Goal: Information Seeking & Learning: Check status

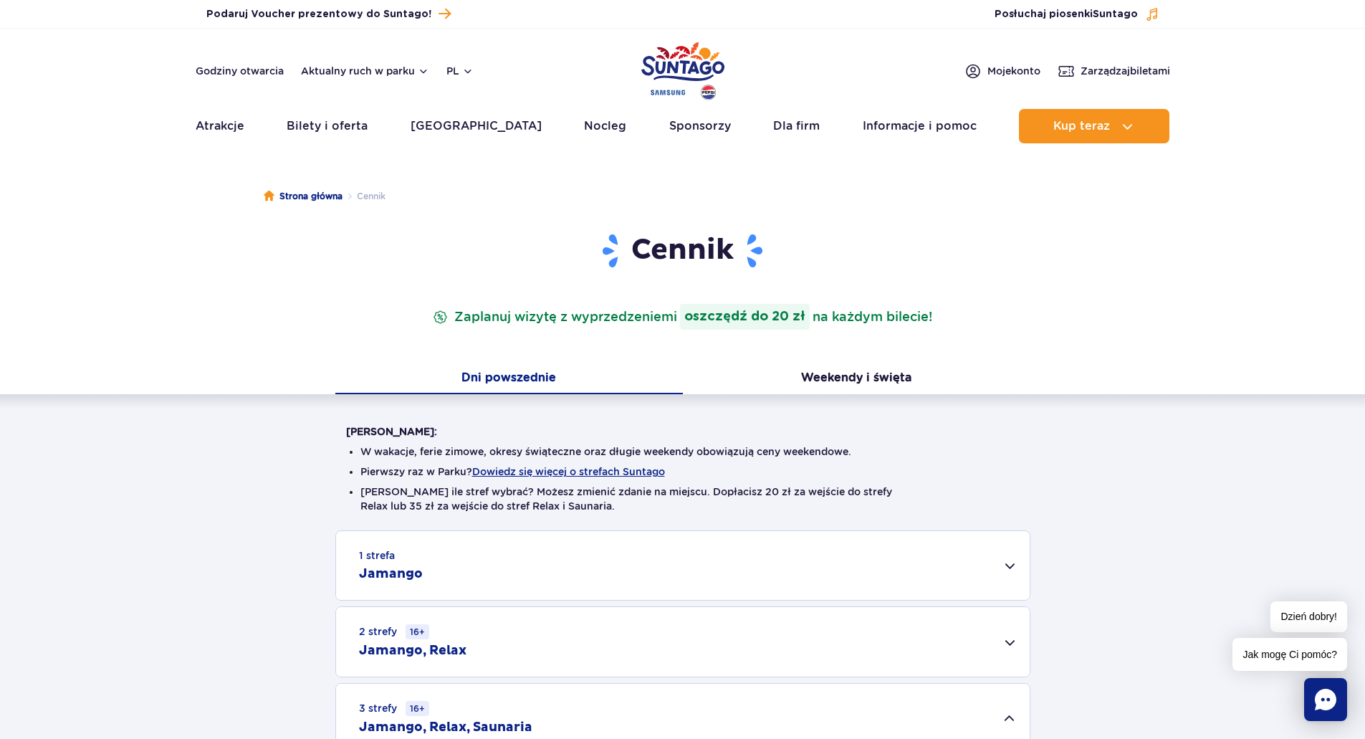
click at [663, 59] on img "Park of Poland" at bounding box center [682, 71] width 83 height 66
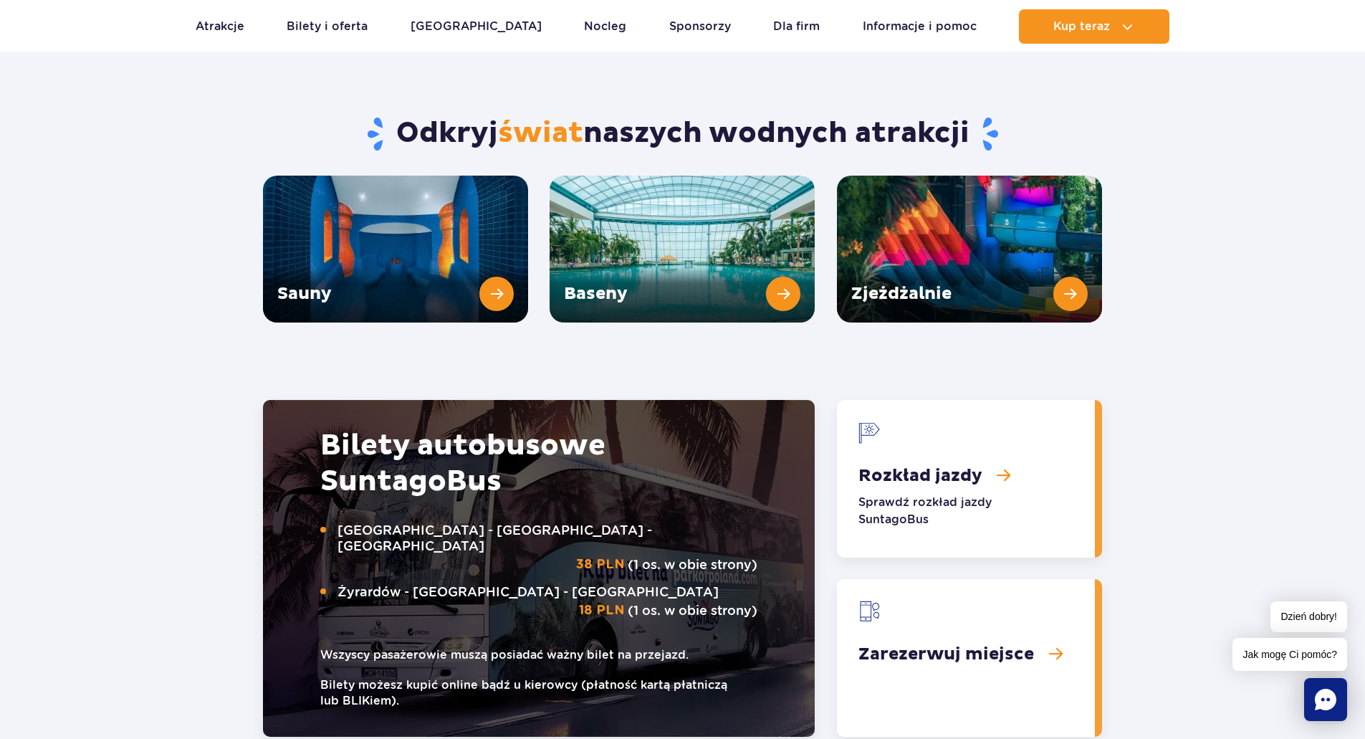
scroll to position [1934, 0]
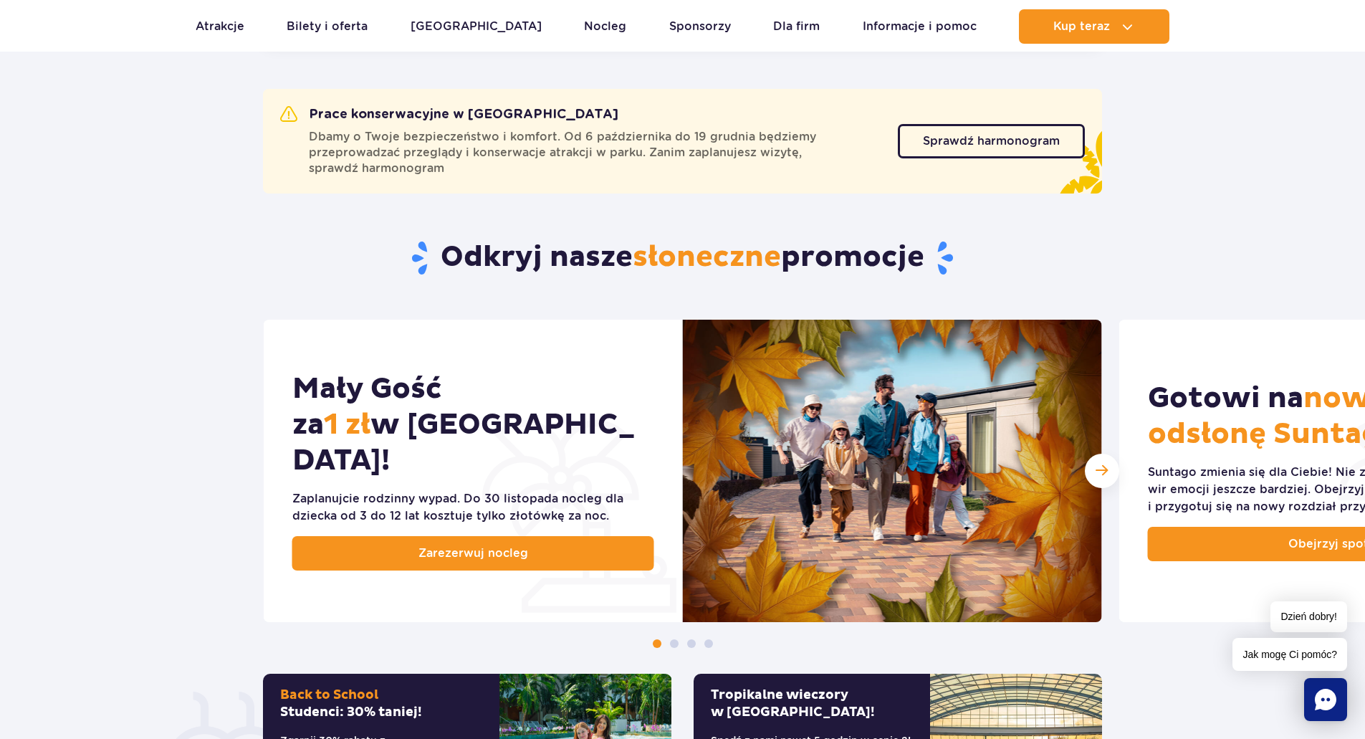
scroll to position [1003, 0]
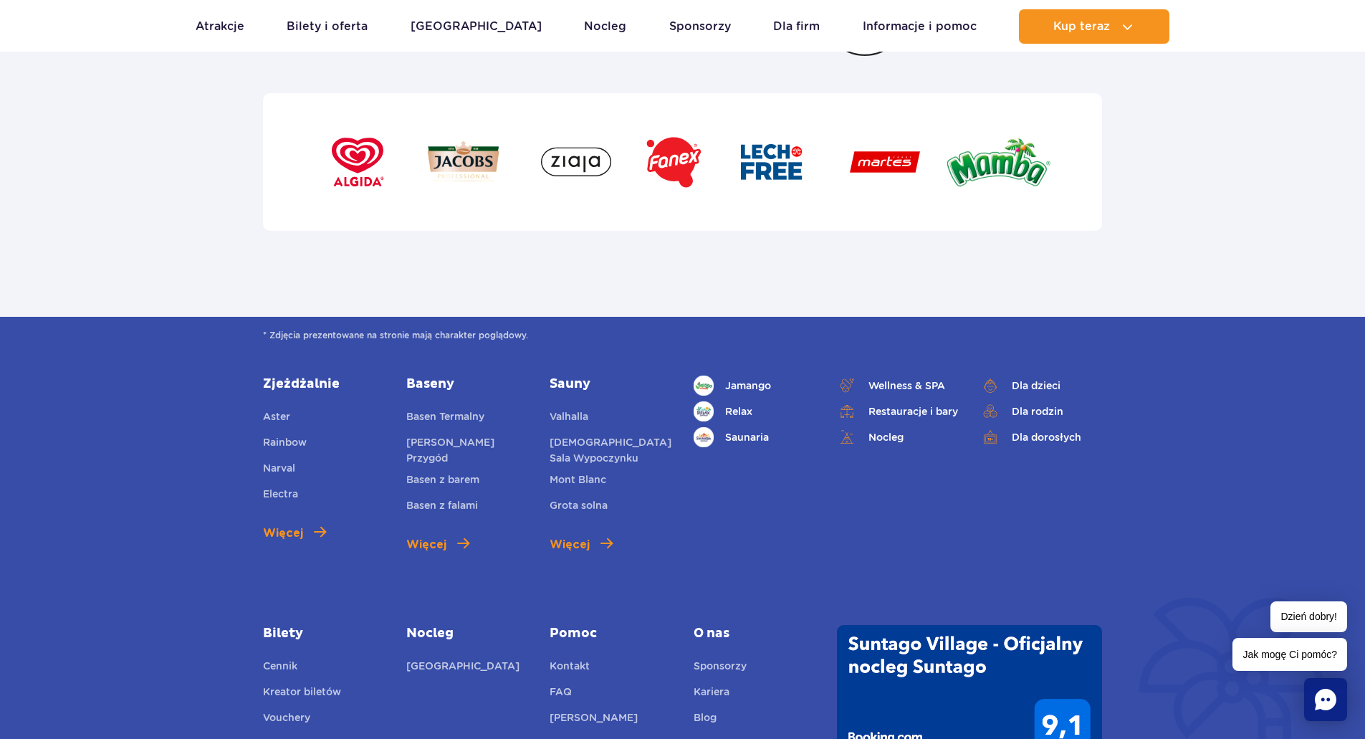
scroll to position [5268, 0]
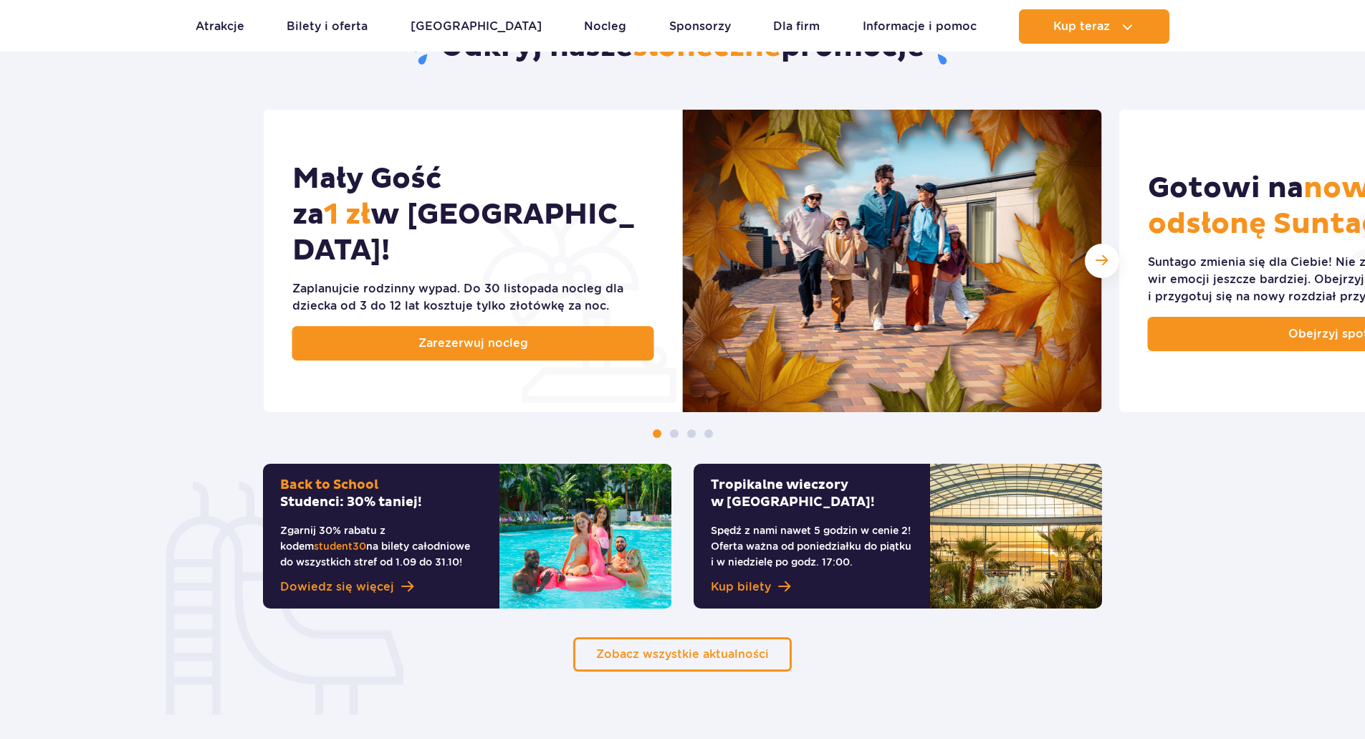
scroll to position [716, 0]
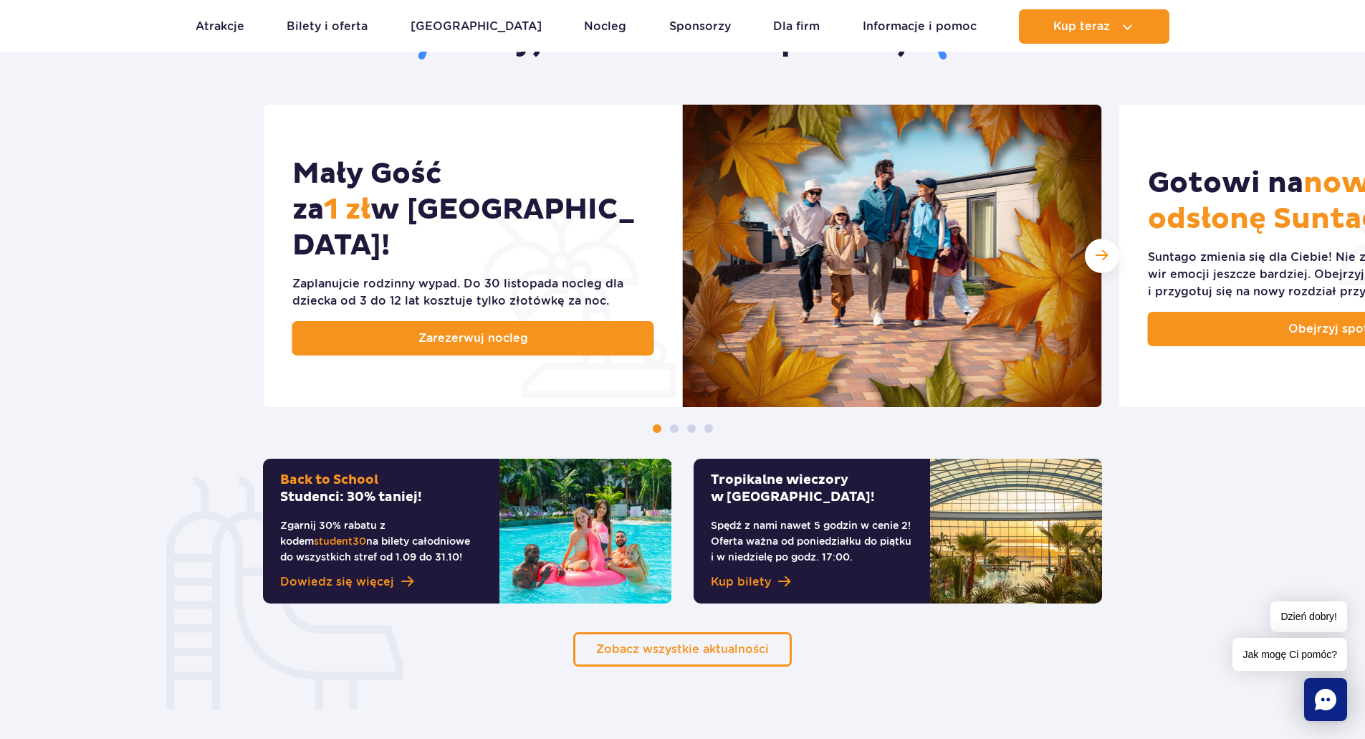
click at [673, 427] on span at bounding box center [674, 428] width 9 height 9
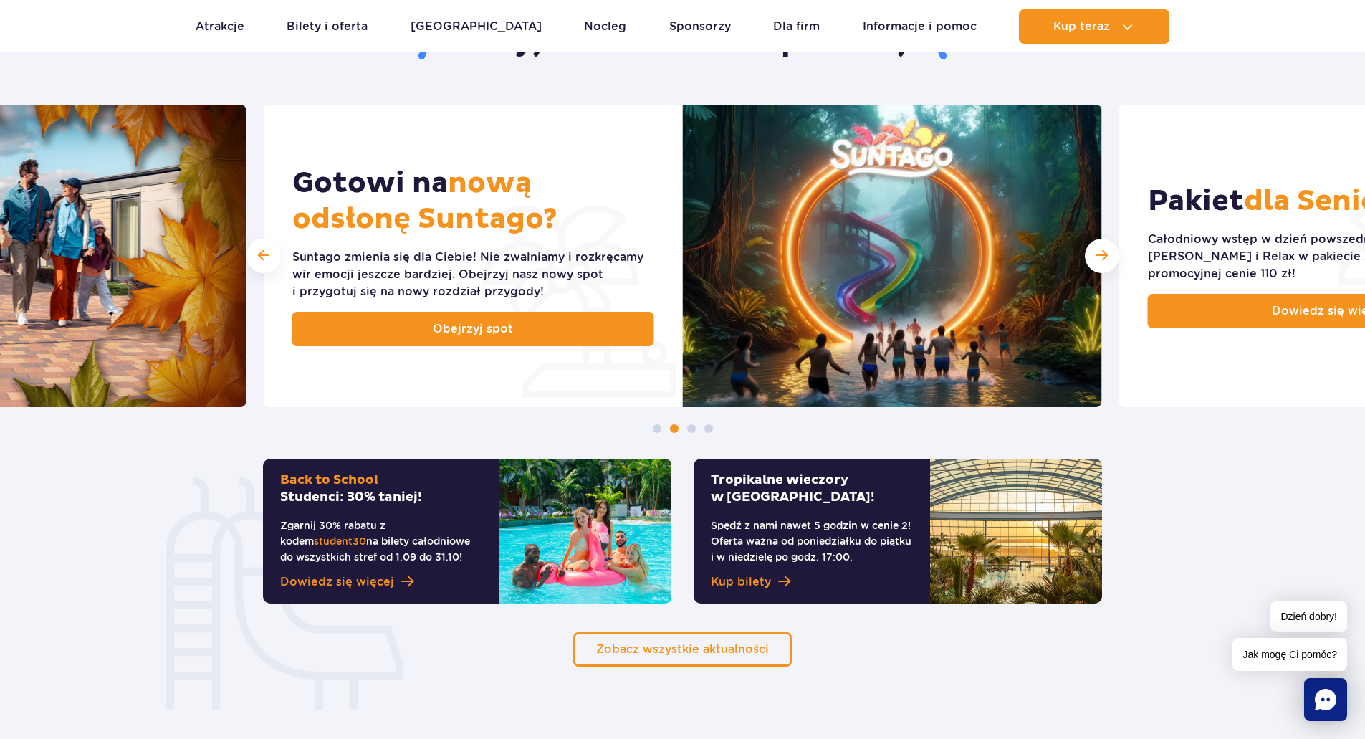
click at [685, 427] on div at bounding box center [682, 428] width 1365 height 9
click at [690, 427] on span at bounding box center [691, 428] width 9 height 9
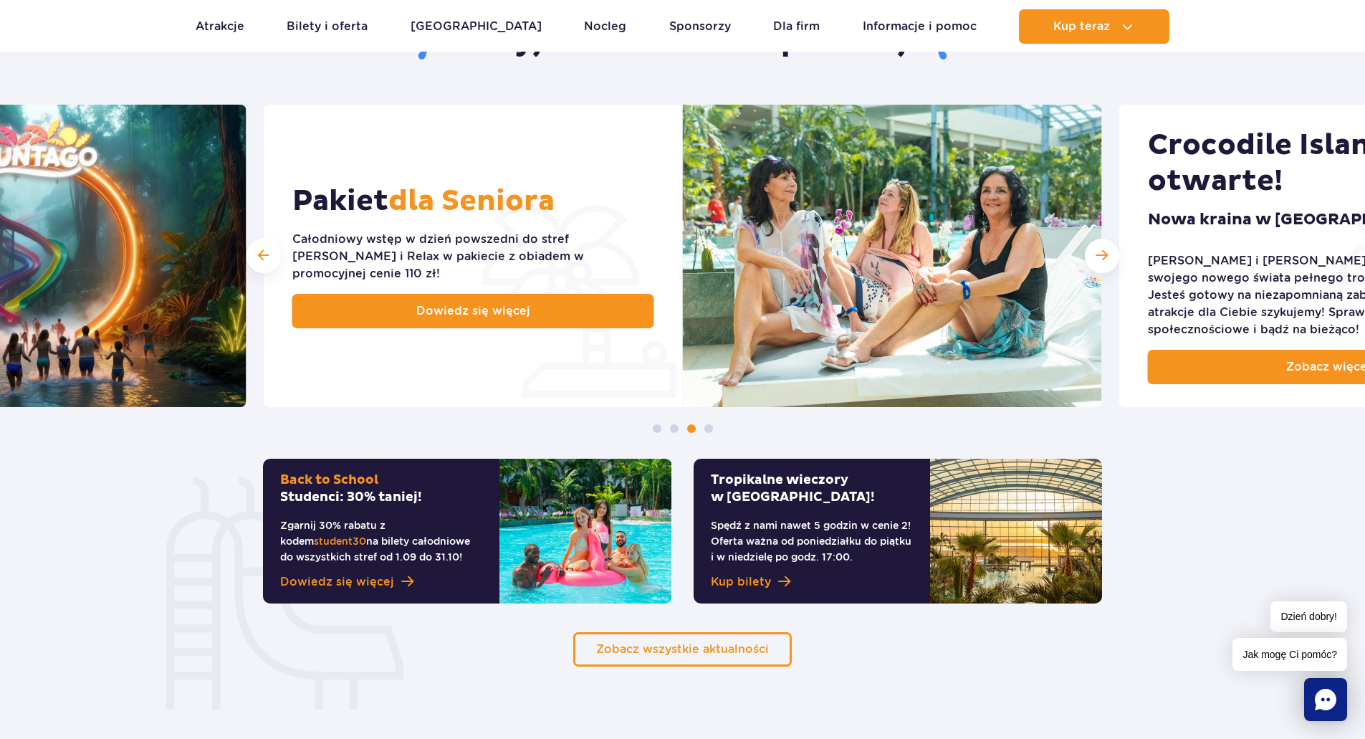
click at [711, 427] on span at bounding box center [708, 428] width 9 height 9
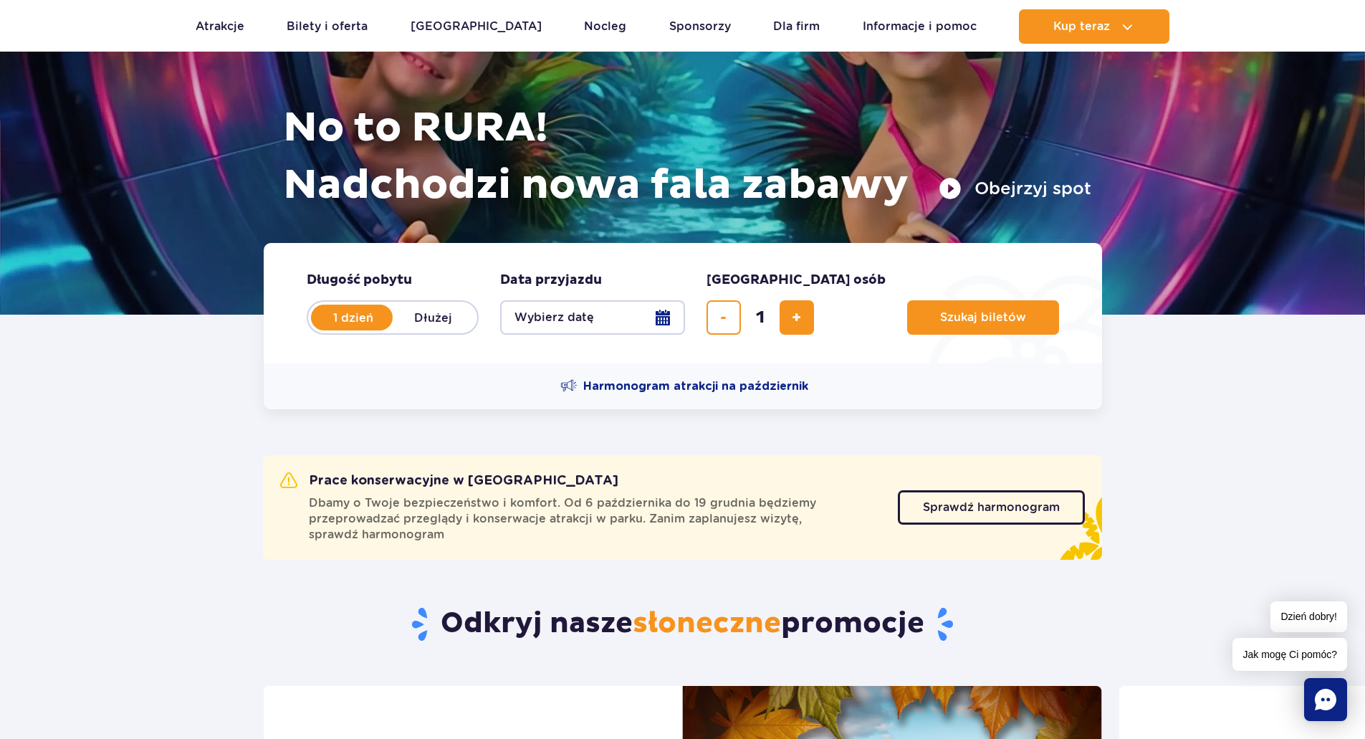
scroll to position [287, 0]
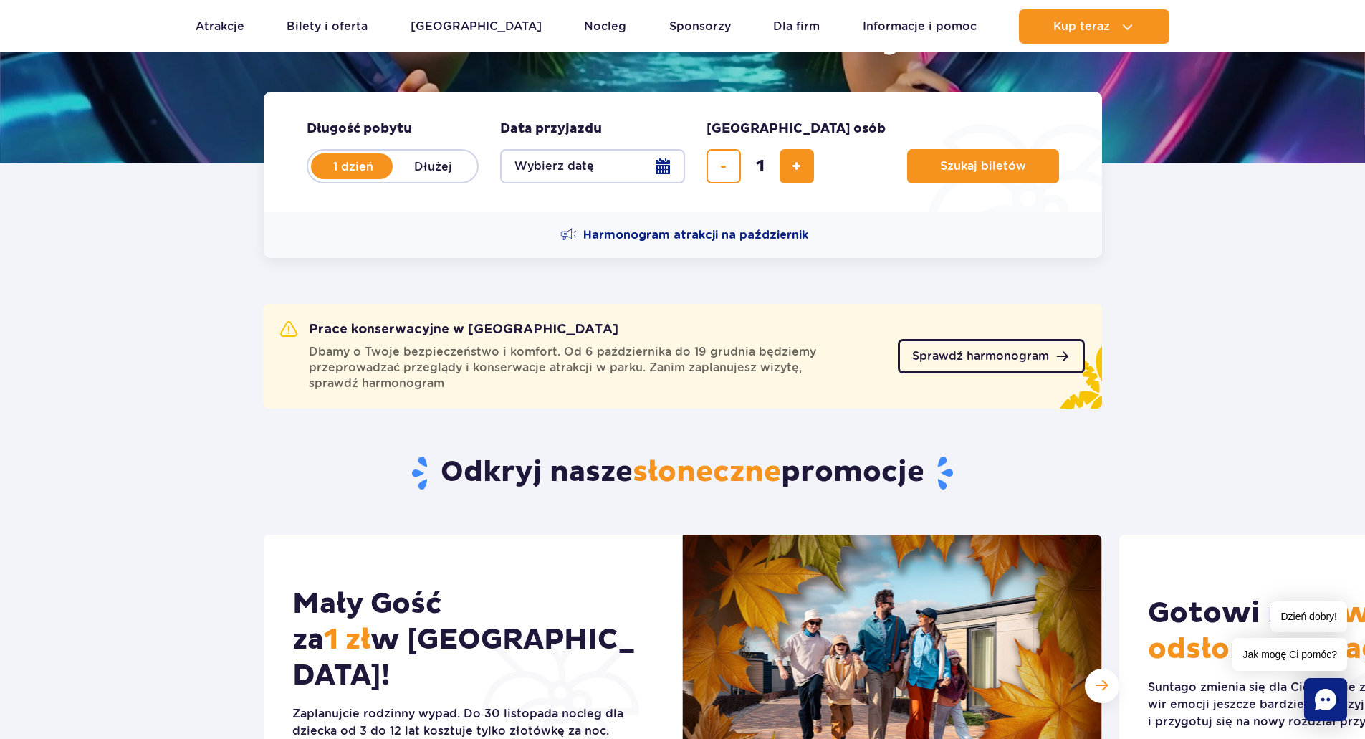
click at [994, 364] on link "Sprawdź harmonogram" at bounding box center [991, 356] width 187 height 34
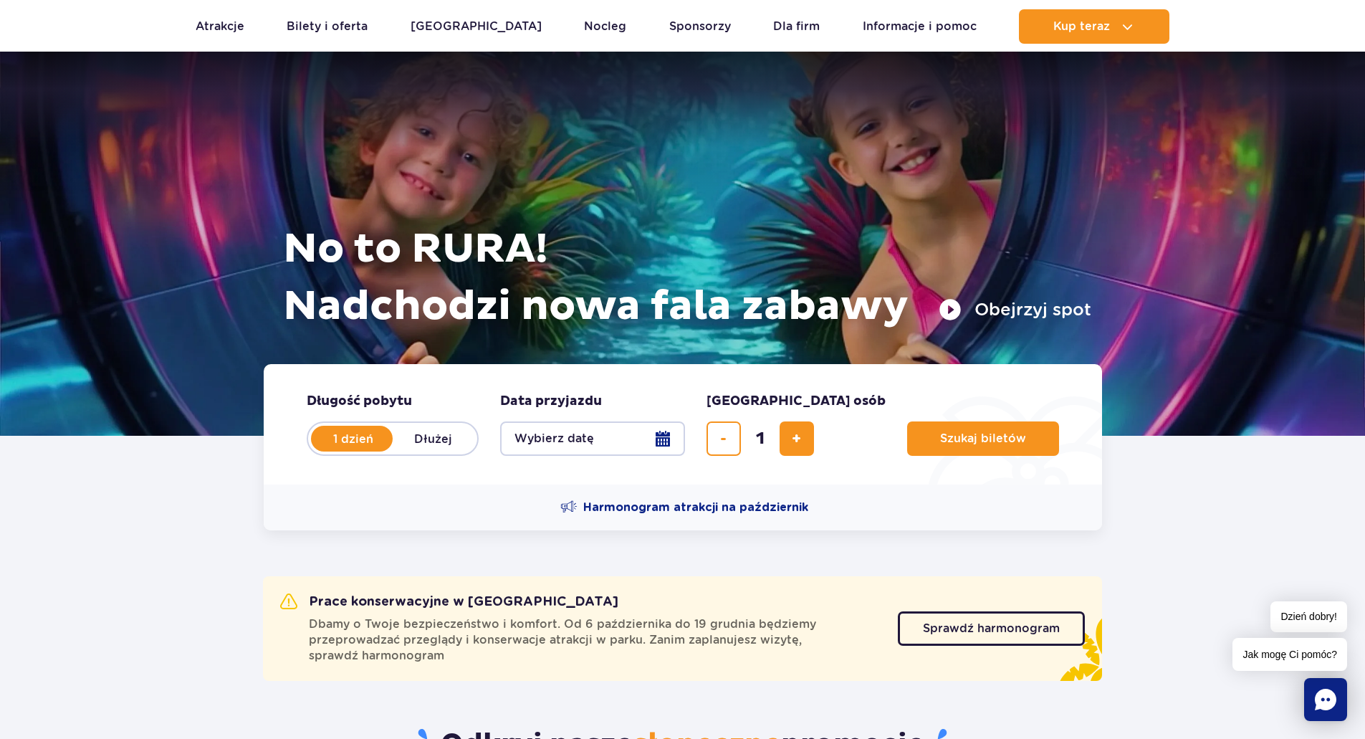
scroll to position [0, 0]
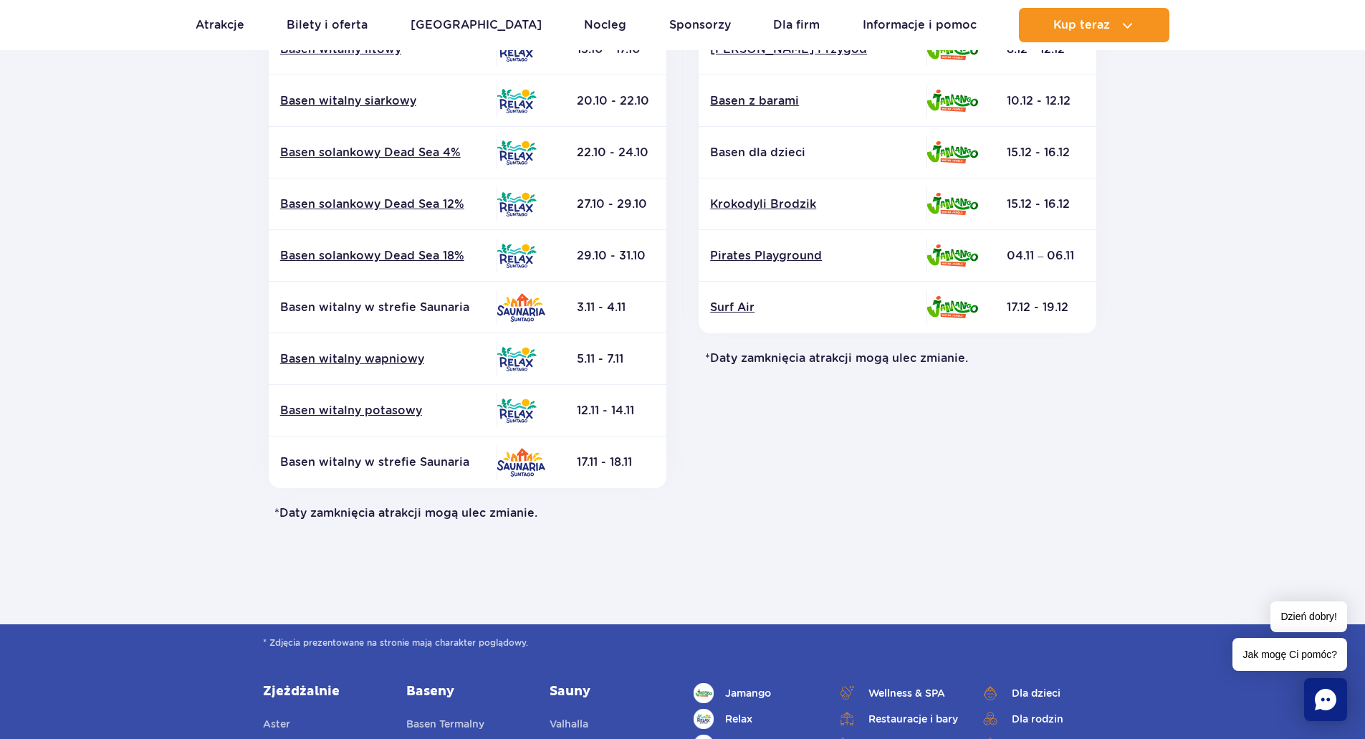
scroll to position [430, 0]
